Goal: Navigation & Orientation: Find specific page/section

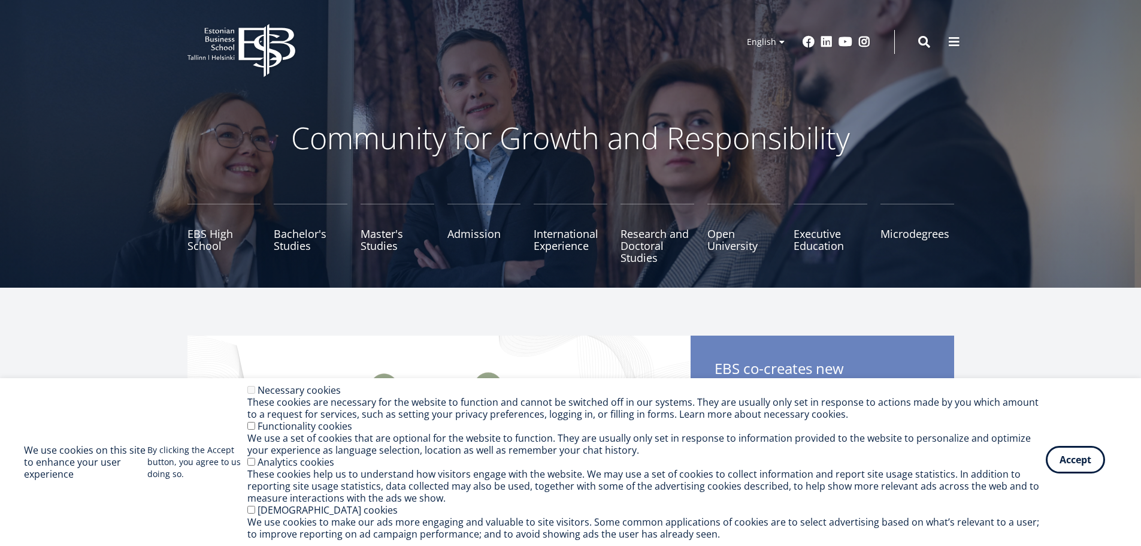
click at [1067, 465] on button "Accept" at bounding box center [1075, 460] width 59 height 28
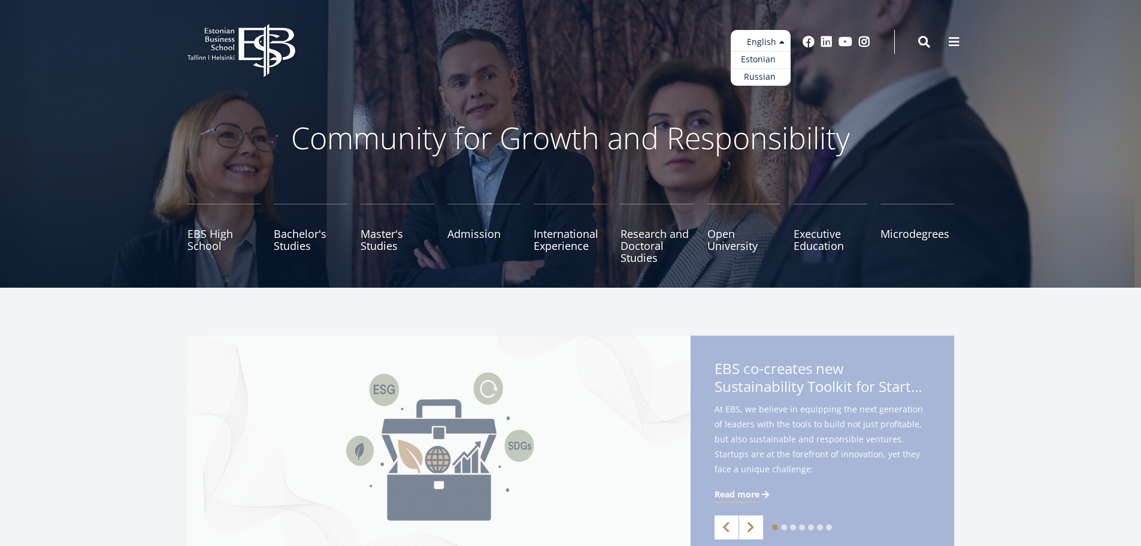
click at [763, 60] on link "Estonian" at bounding box center [761, 59] width 60 height 17
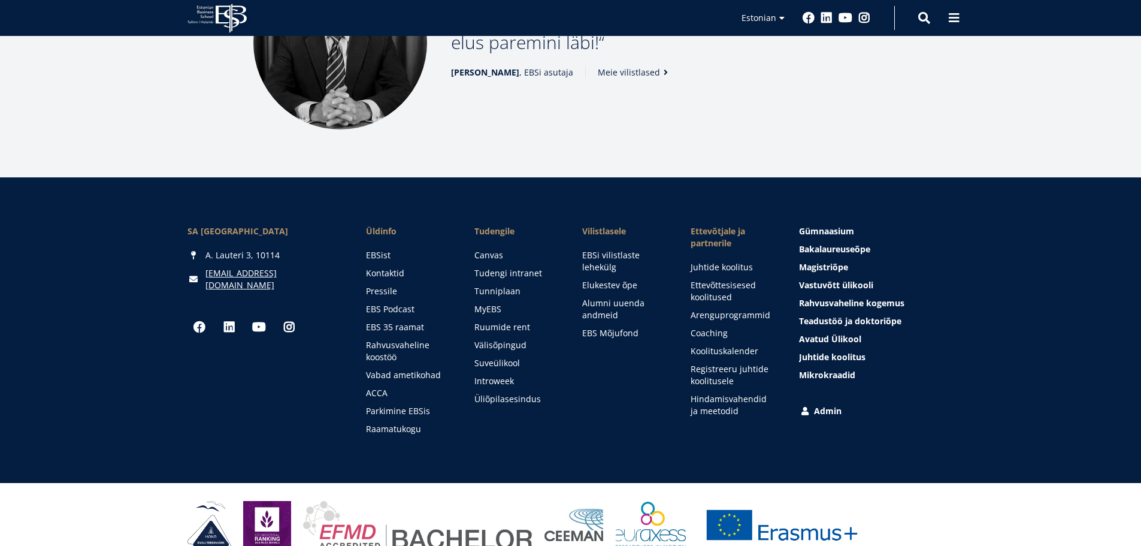
scroll to position [1637, 0]
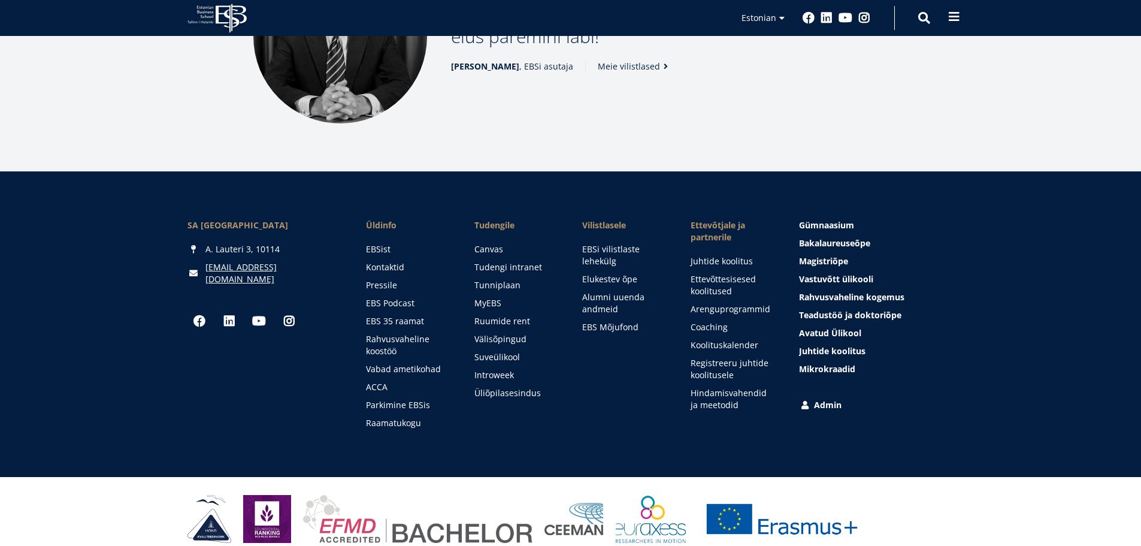
click at [952, 17] on span at bounding box center [954, 17] width 12 height 12
